Goal: Find specific page/section: Find specific page/section

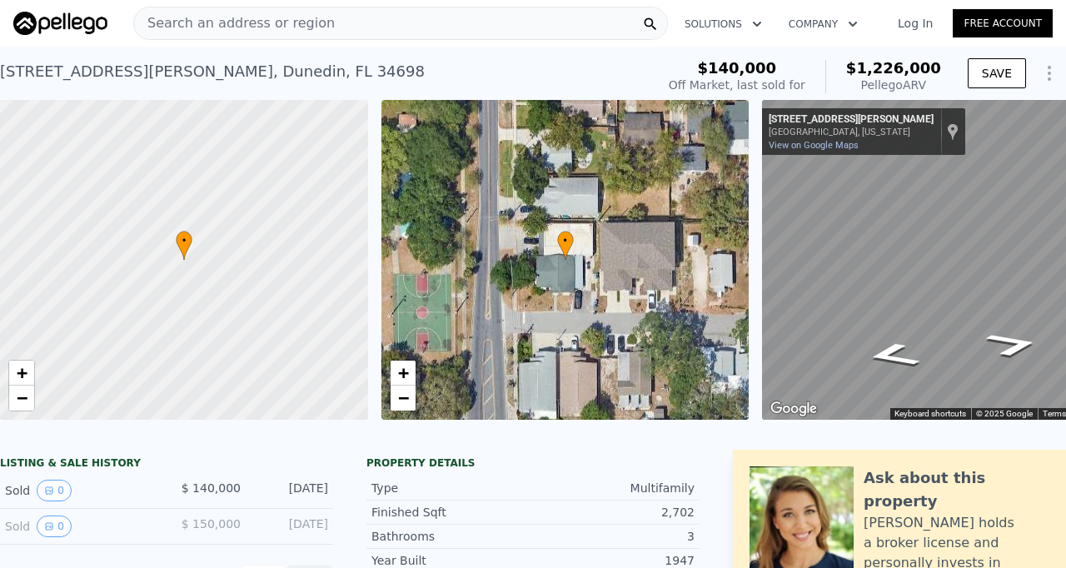
click at [340, 25] on div "Search an address or region" at bounding box center [400, 23] width 535 height 33
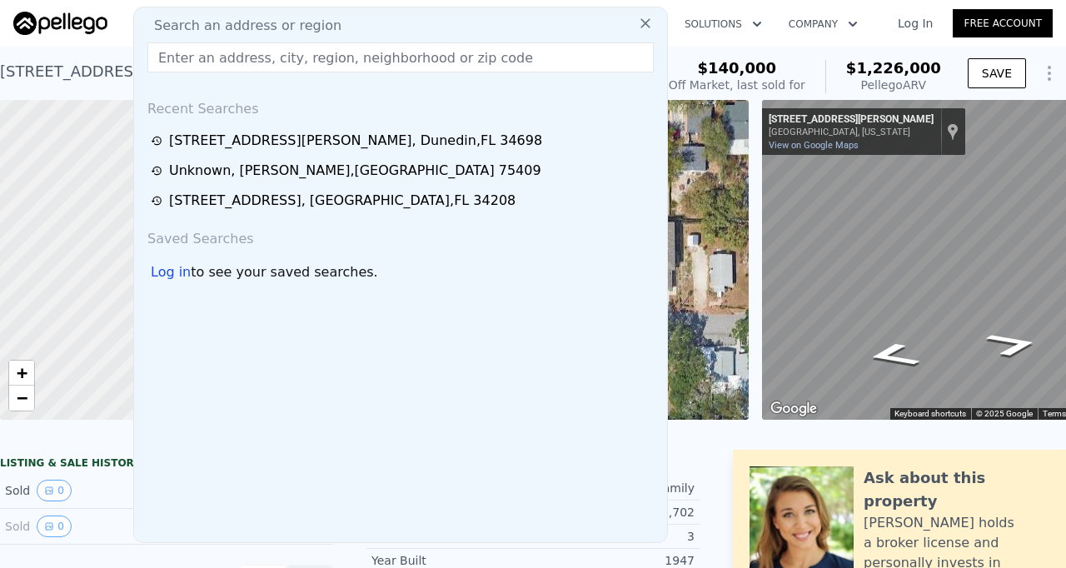
click at [340, 25] on div "Search an address or region" at bounding box center [401, 26] width 520 height 20
click at [301, 59] on input "text" at bounding box center [400, 57] width 506 height 30
paste input "3420 Bahamas Dr, Mesquite, TX 75150"
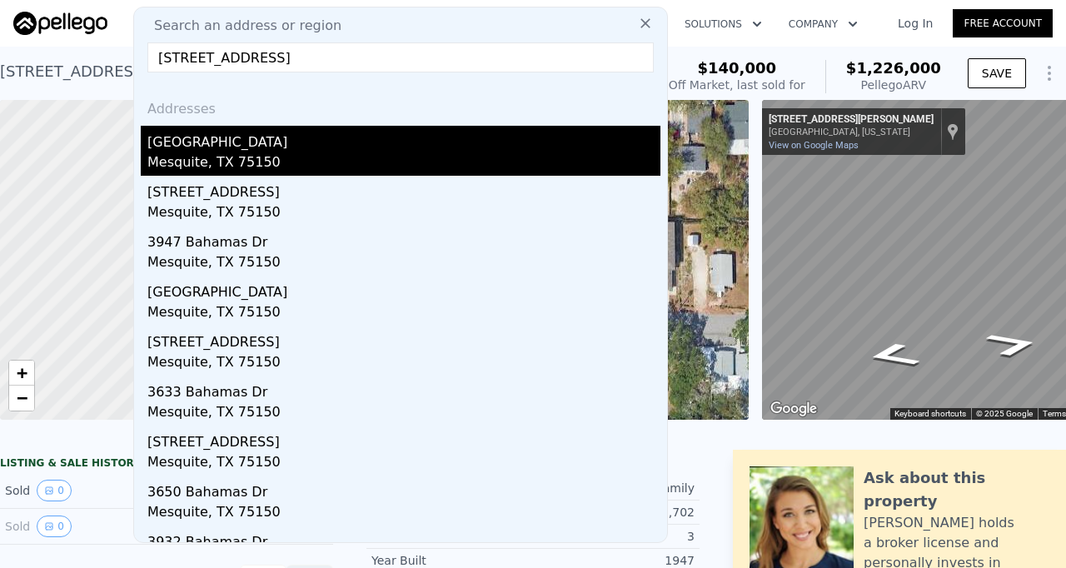
type input "3420 Bahamas Dr, Mesquite, TX 75150"
click at [281, 148] on div "[GEOGRAPHIC_DATA]" at bounding box center [403, 139] width 513 height 27
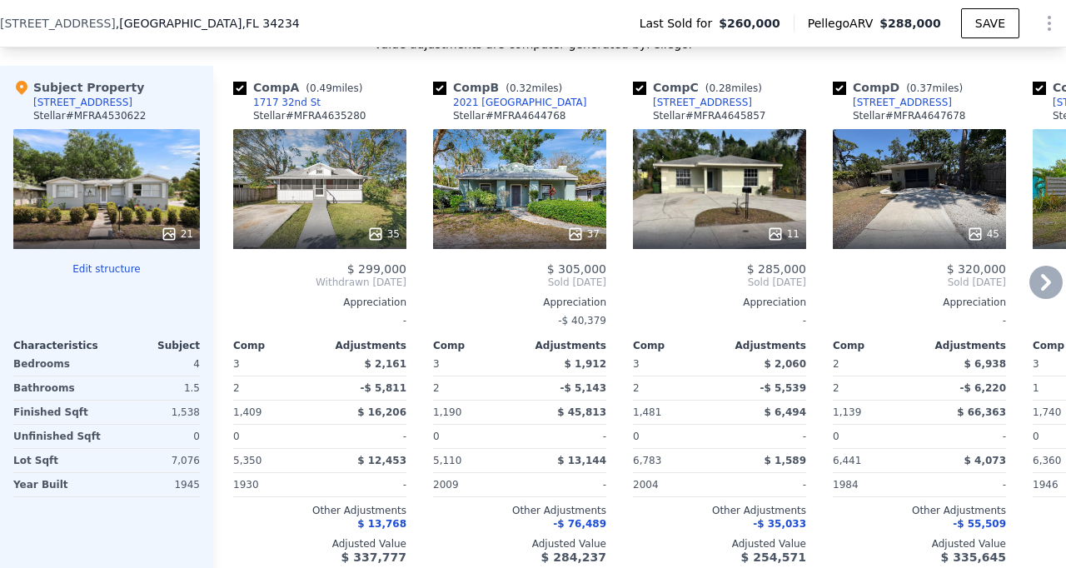
scroll to position [1834, 0]
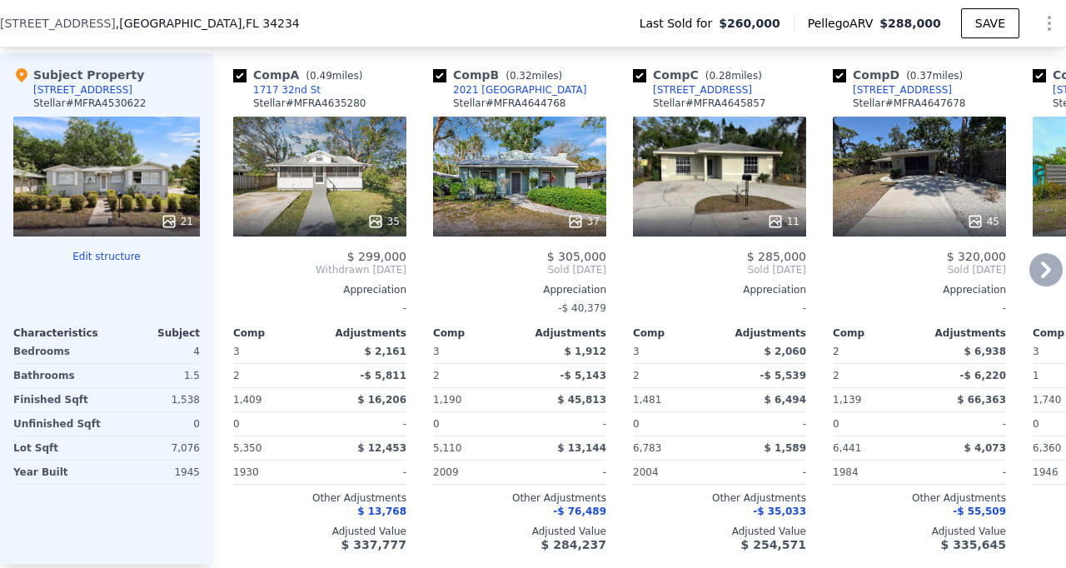
click at [1043, 266] on icon at bounding box center [1045, 269] width 33 height 33
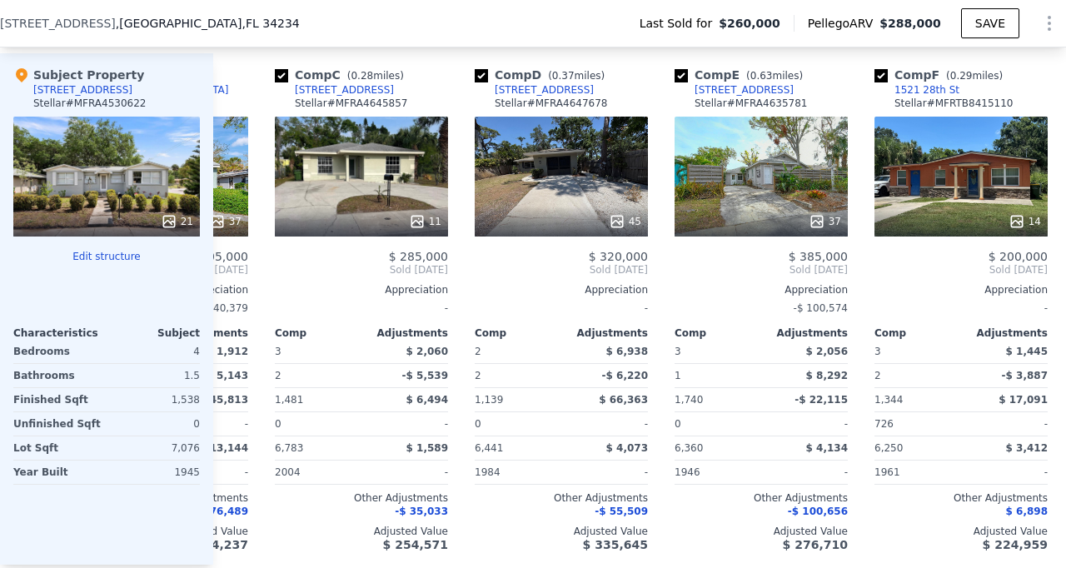
scroll to position [0, 400]
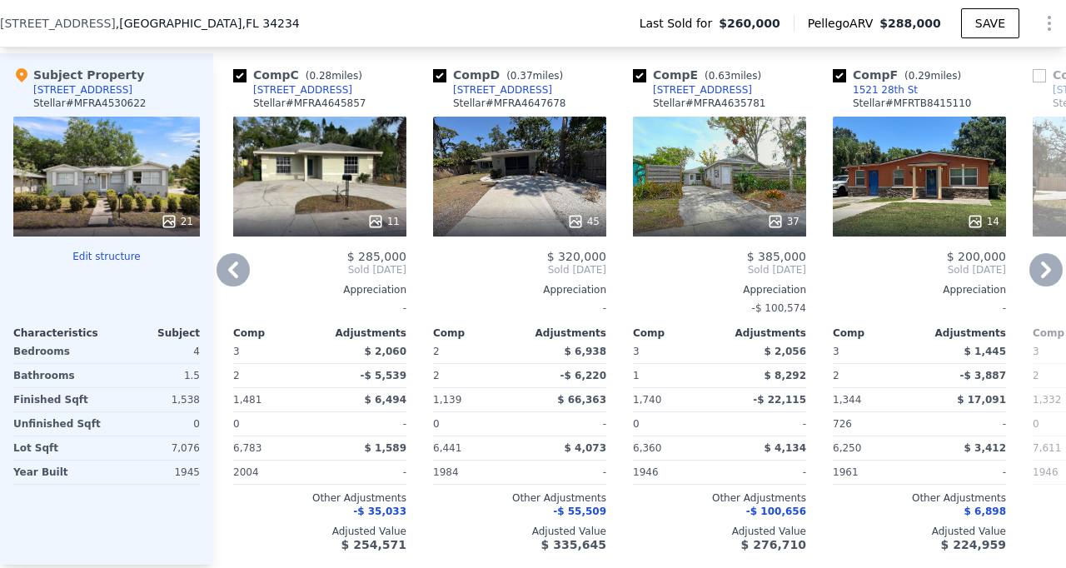
click at [1043, 267] on icon at bounding box center [1045, 269] width 33 height 33
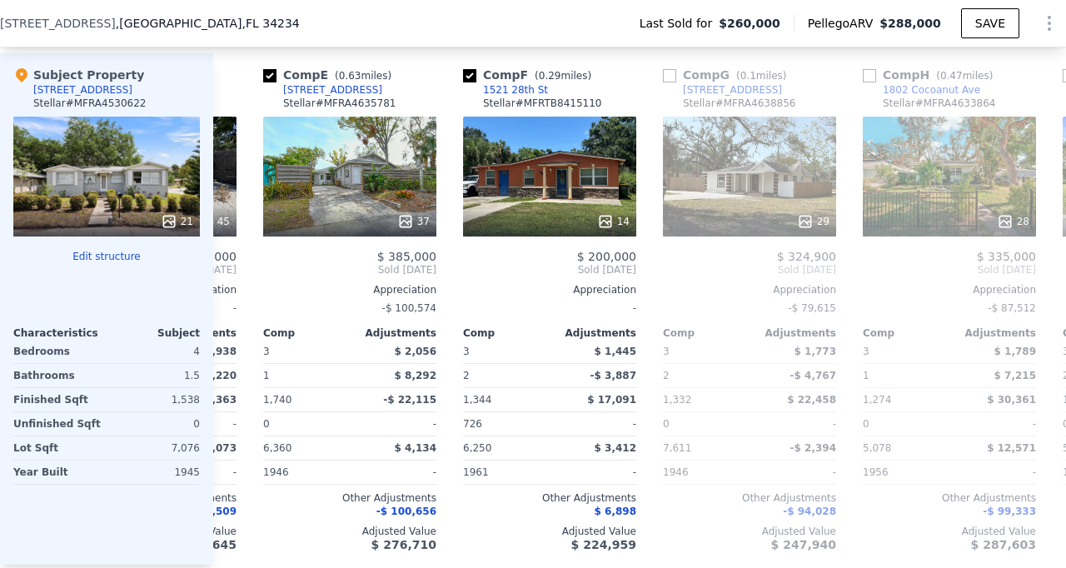
scroll to position [0, 800]
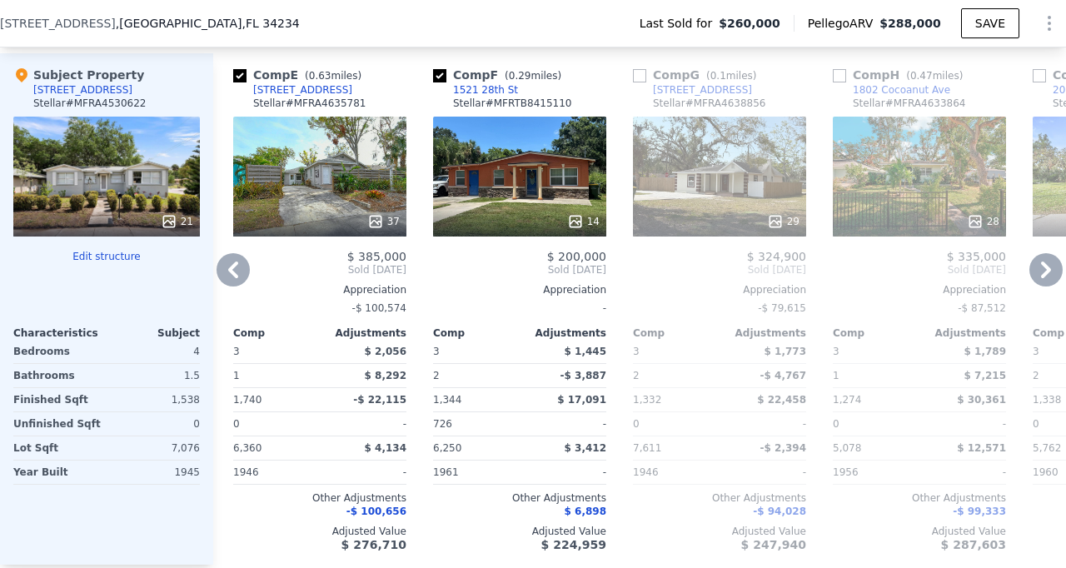
click at [235, 263] on icon at bounding box center [233, 270] width 10 height 17
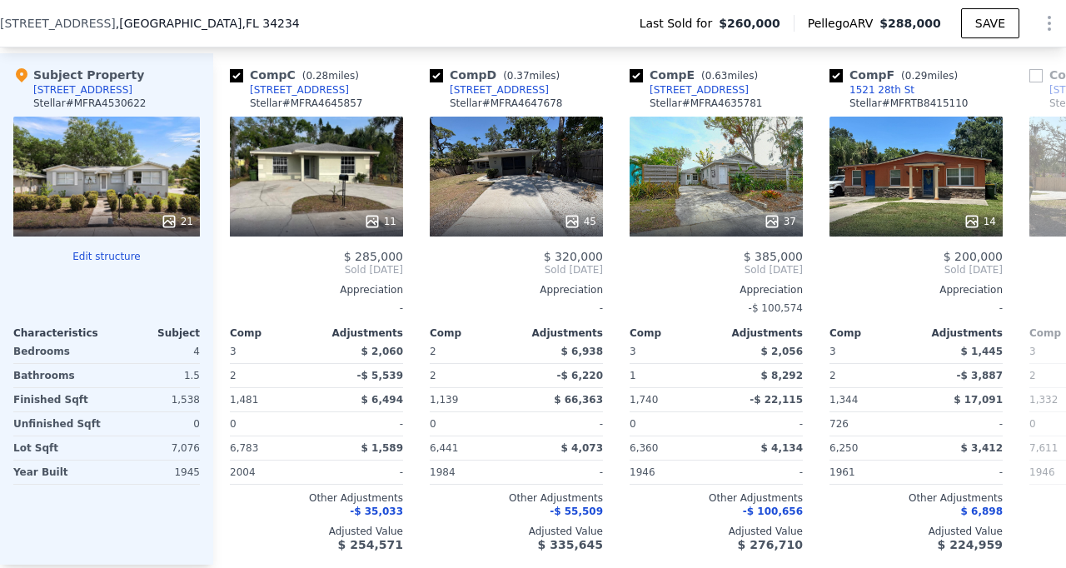
scroll to position [0, 400]
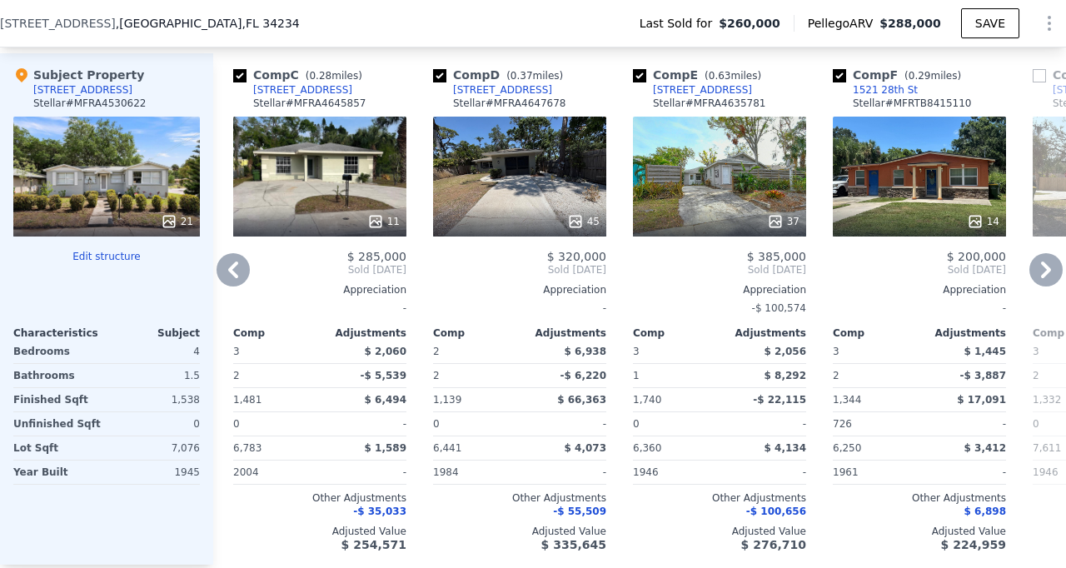
click at [235, 263] on icon at bounding box center [233, 270] width 10 height 17
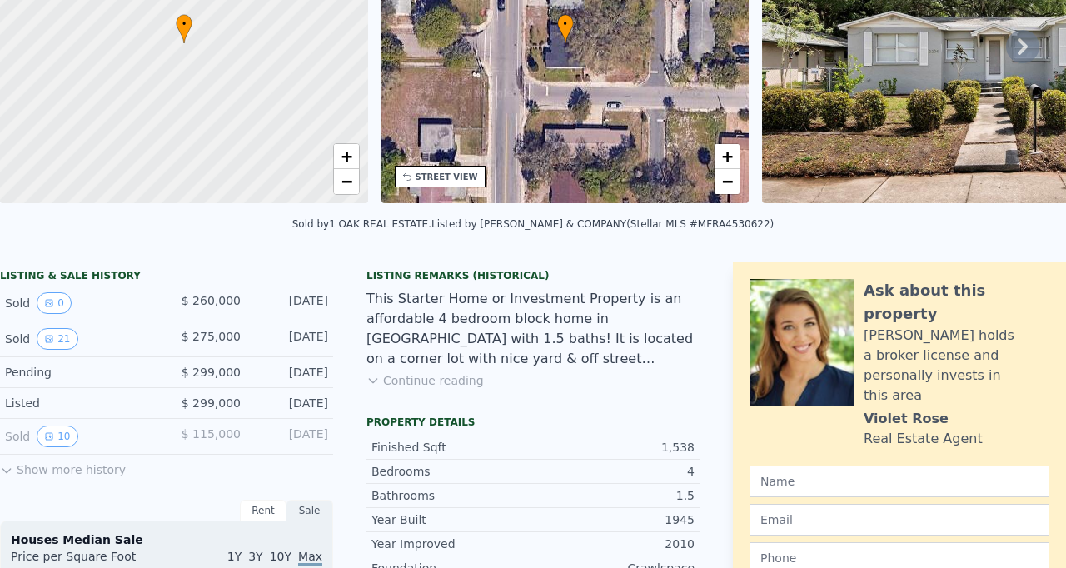
scroll to position [0, 0]
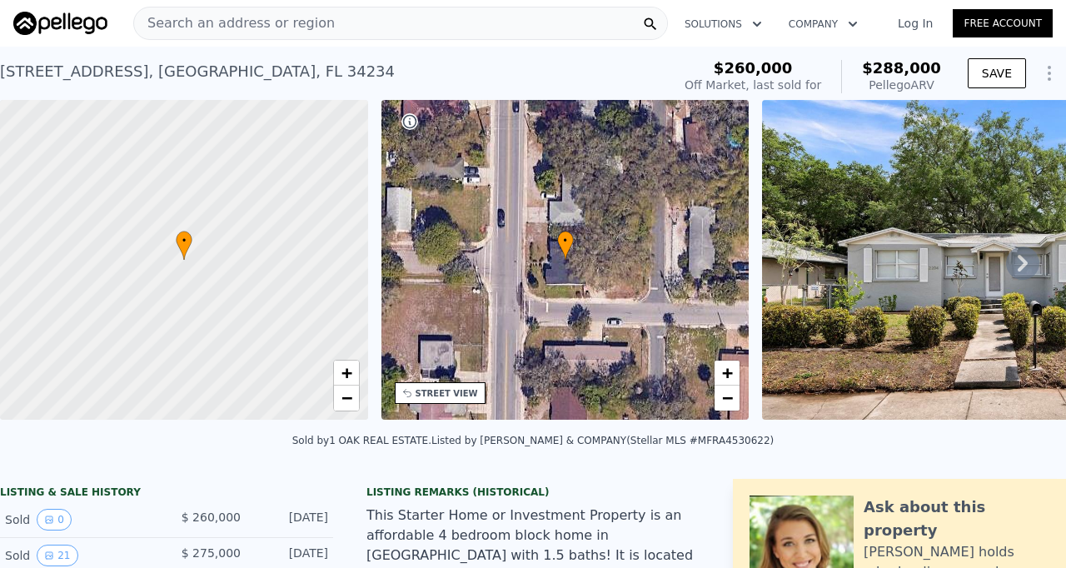
click at [305, 14] on span "Search an address or region" at bounding box center [234, 23] width 201 height 20
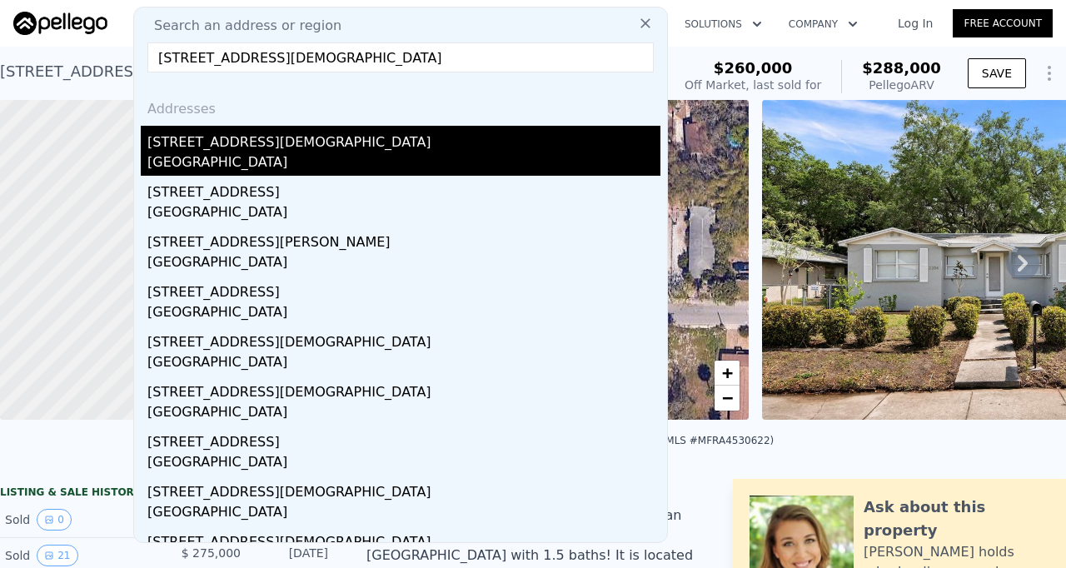
type input "[STREET_ADDRESS][DEMOGRAPHIC_DATA]"
click at [272, 139] on div "[STREET_ADDRESS][DEMOGRAPHIC_DATA]" at bounding box center [403, 139] width 513 height 27
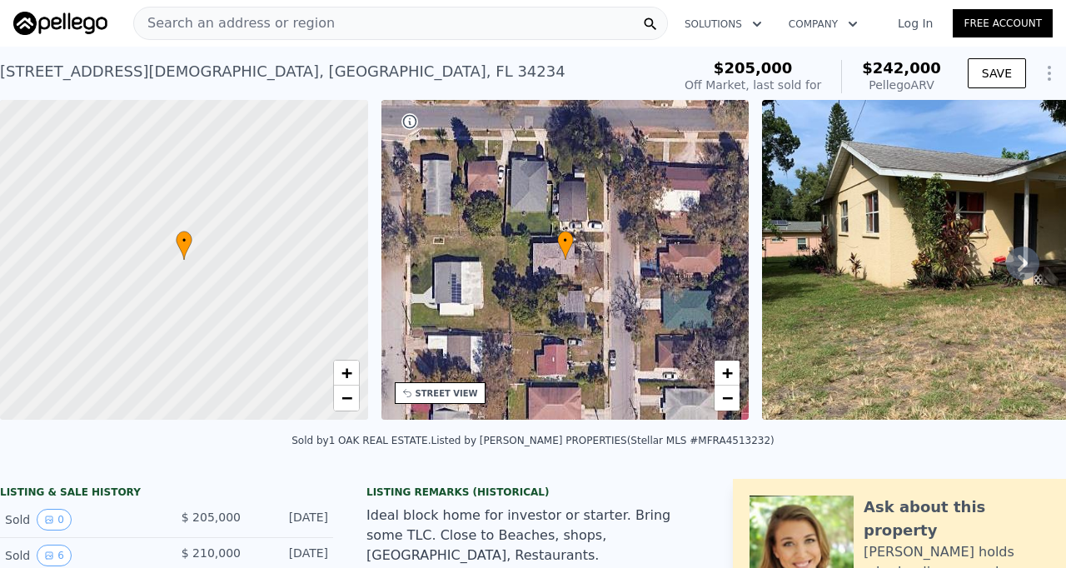
click at [362, 26] on div "Search an address or region" at bounding box center [400, 23] width 535 height 33
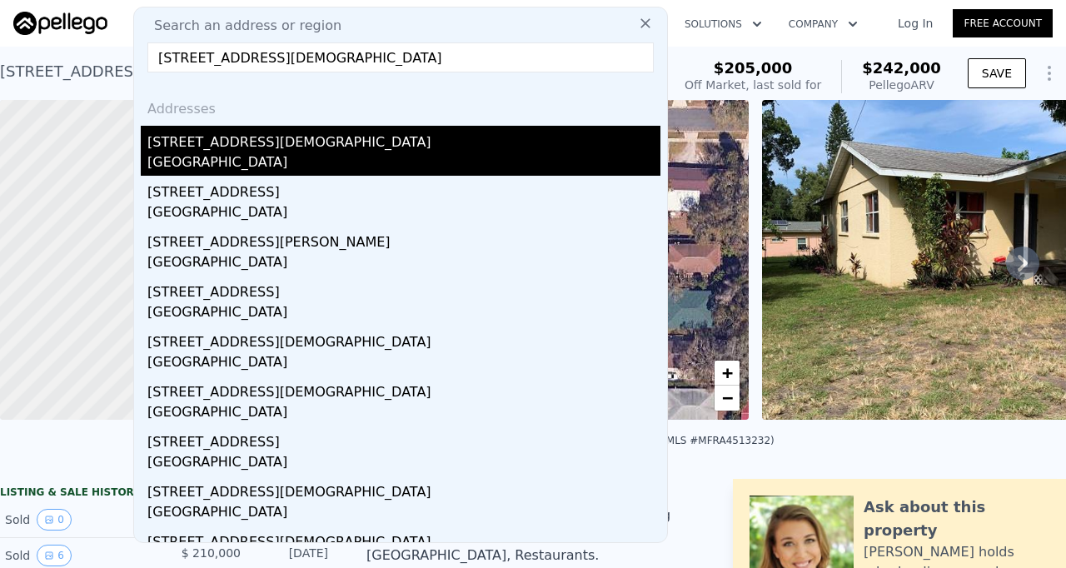
type input "[STREET_ADDRESS][DEMOGRAPHIC_DATA]"
click at [305, 147] on div "[STREET_ADDRESS][DEMOGRAPHIC_DATA]" at bounding box center [403, 139] width 513 height 27
